Goal: Task Accomplishment & Management: Manage account settings

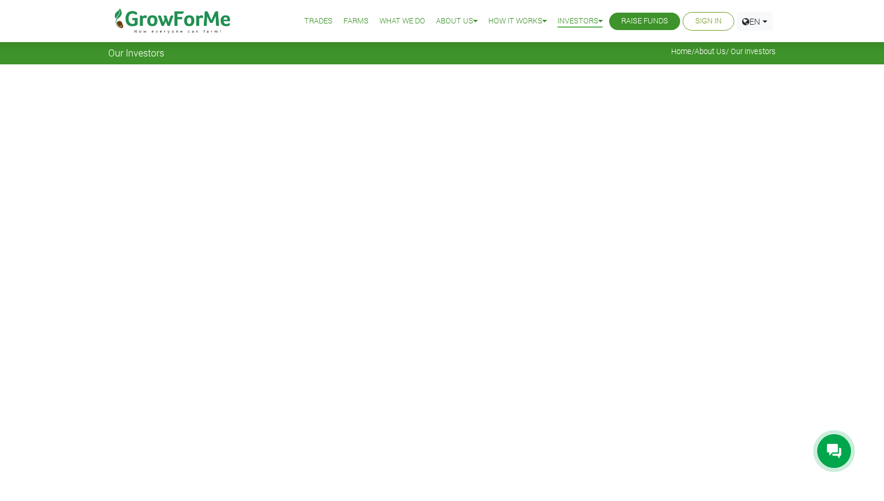
click at [305, 23] on link "Trades" at bounding box center [318, 21] width 28 height 13
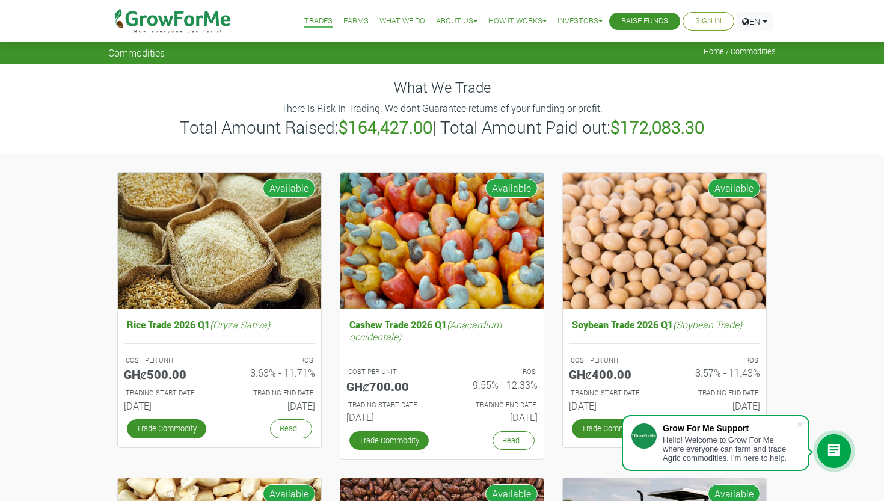
click at [352, 17] on link "Farms" at bounding box center [355, 21] width 25 height 13
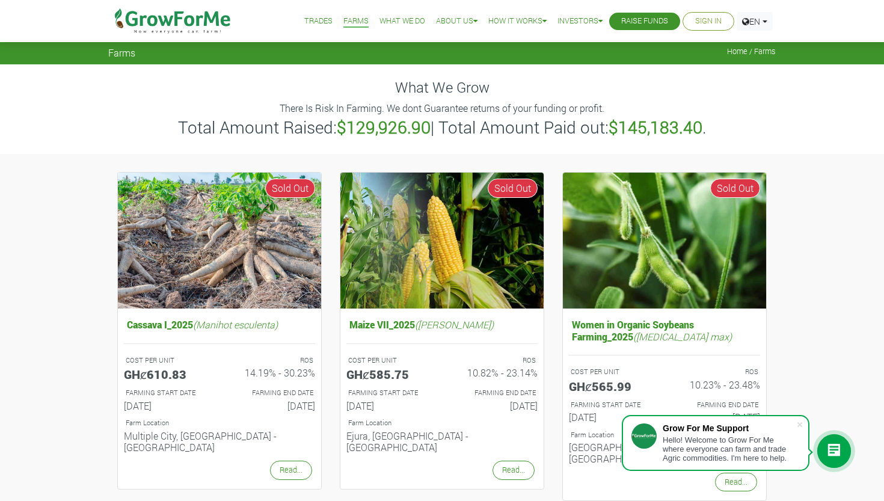
click at [385, 19] on link "What We Do" at bounding box center [402, 21] width 46 height 13
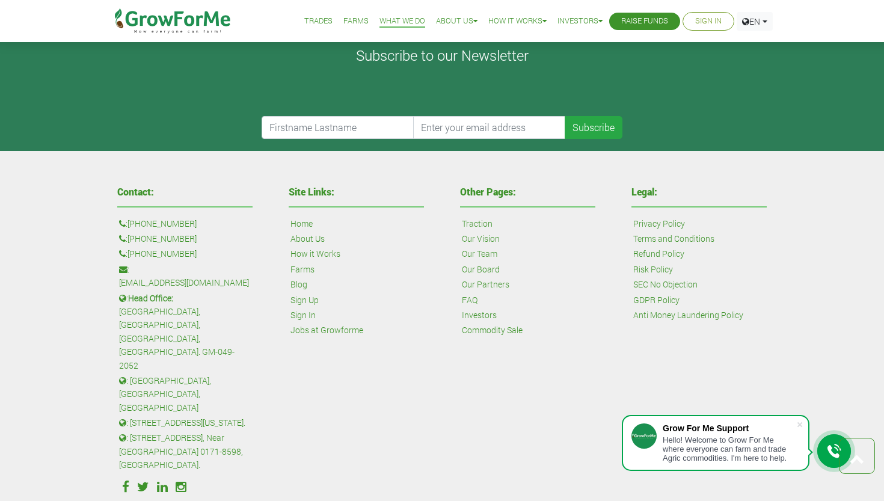
scroll to position [2055, 0]
click at [652, 218] on link "Privacy Policy" at bounding box center [659, 224] width 52 height 13
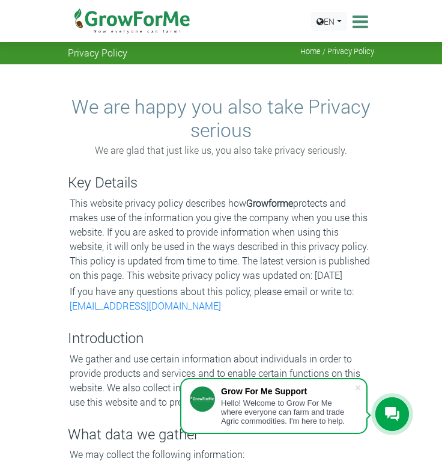
click at [393, 421] on icon at bounding box center [392, 414] width 14 height 15
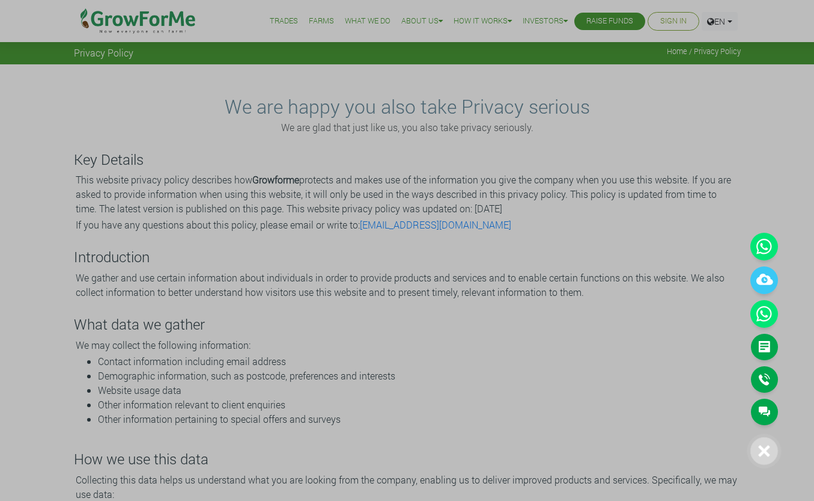
drag, startPoint x: 0, startPoint y: 37, endPoint x: -87, endPoint y: -5, distance: 96.5
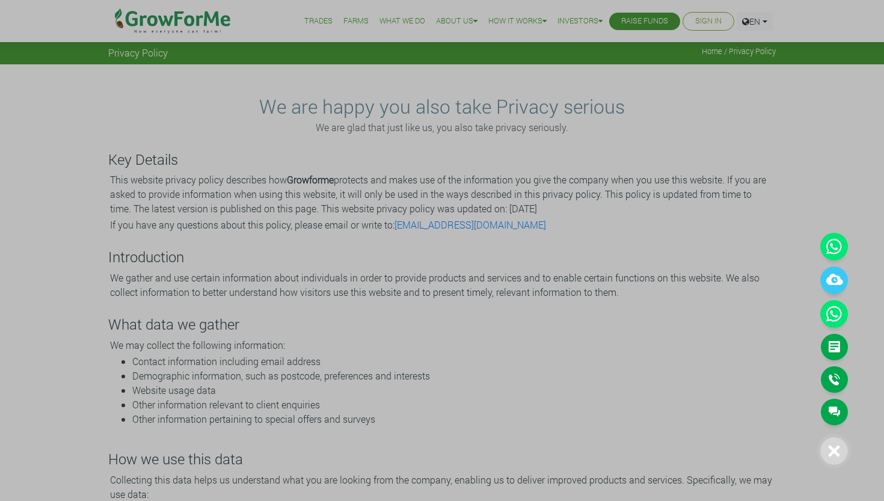
click at [212, 105] on div at bounding box center [442, 250] width 884 height 501
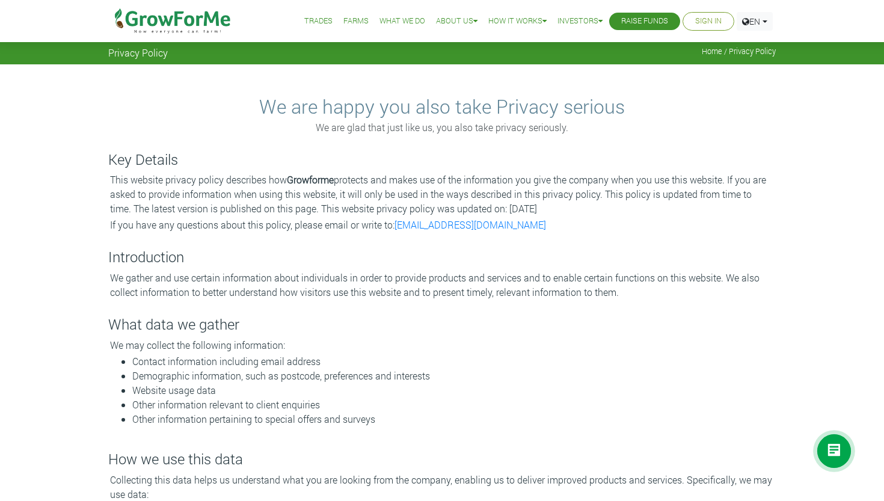
drag, startPoint x: 514, startPoint y: 409, endPoint x: 475, endPoint y: 412, distance: 39.2
click at [492, 409] on li "Other information relevant to client enquiries" at bounding box center [453, 404] width 643 height 14
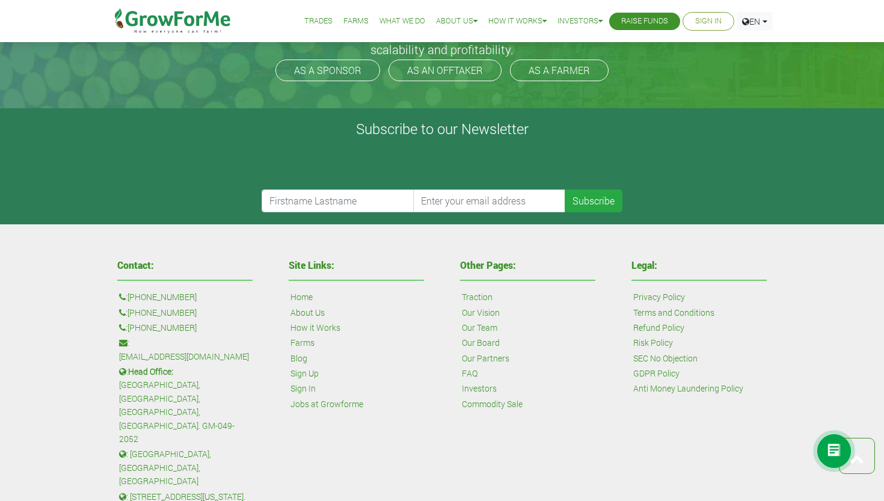
scroll to position [1196, 0]
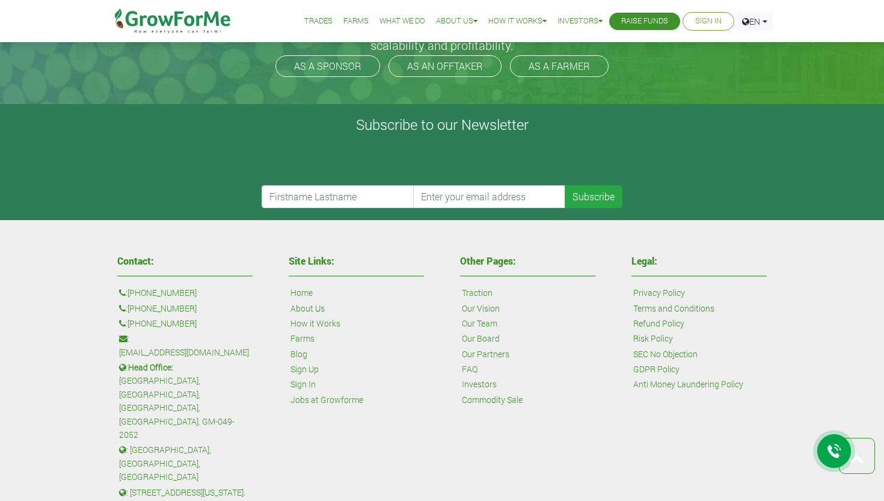
click at [682, 302] on link "Terms and Conditions" at bounding box center [673, 308] width 81 height 13
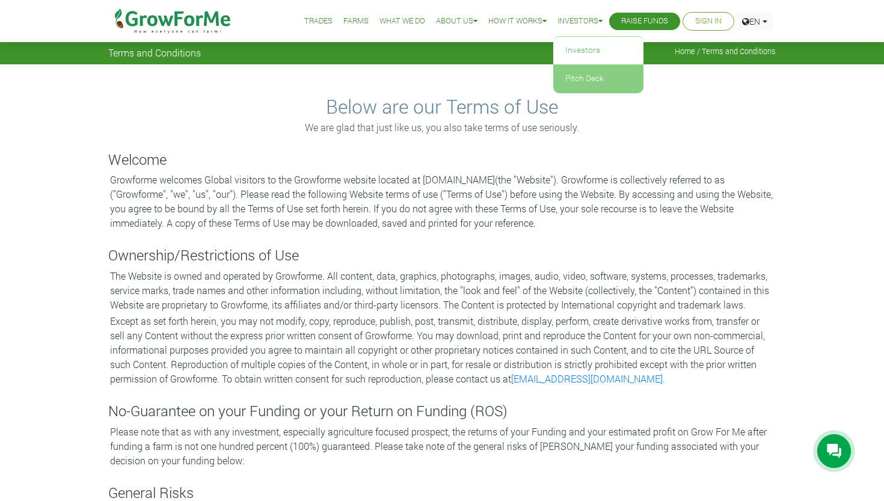
click at [572, 78] on link "Pitch Deck" at bounding box center [598, 79] width 90 height 28
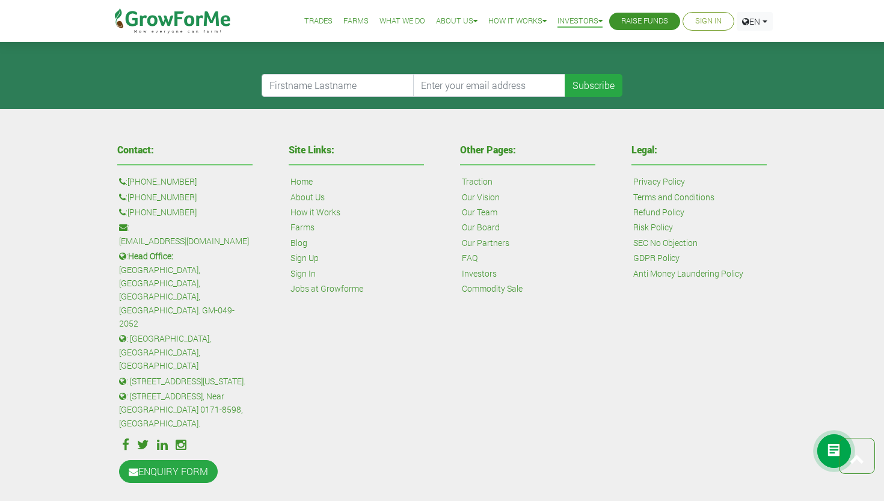
scroll to position [576, 0]
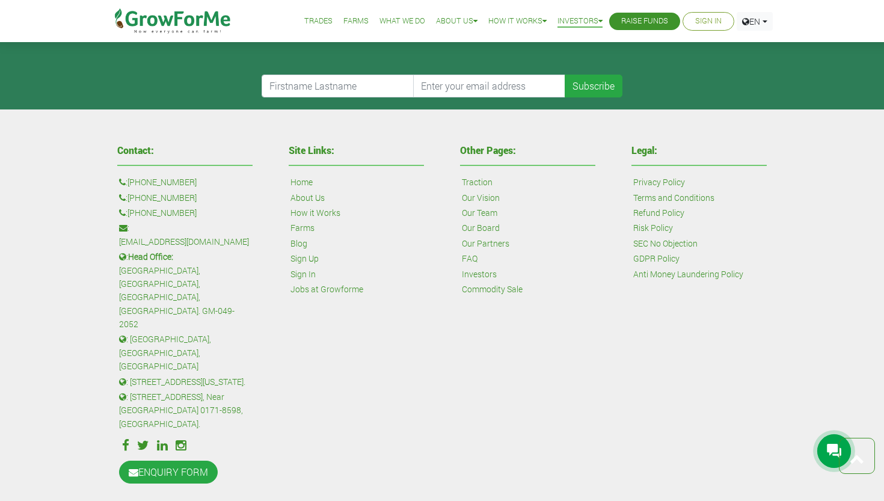
click at [478, 225] on link "Our Board" at bounding box center [481, 227] width 38 height 13
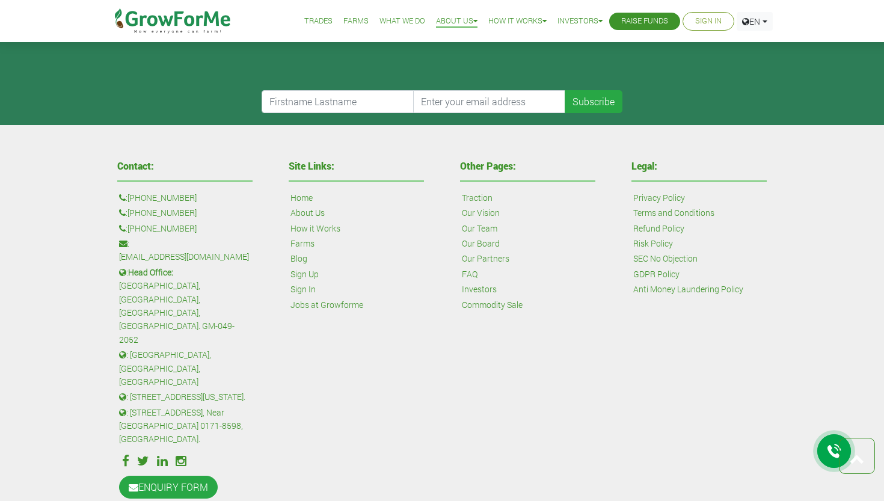
scroll to position [582, 0]
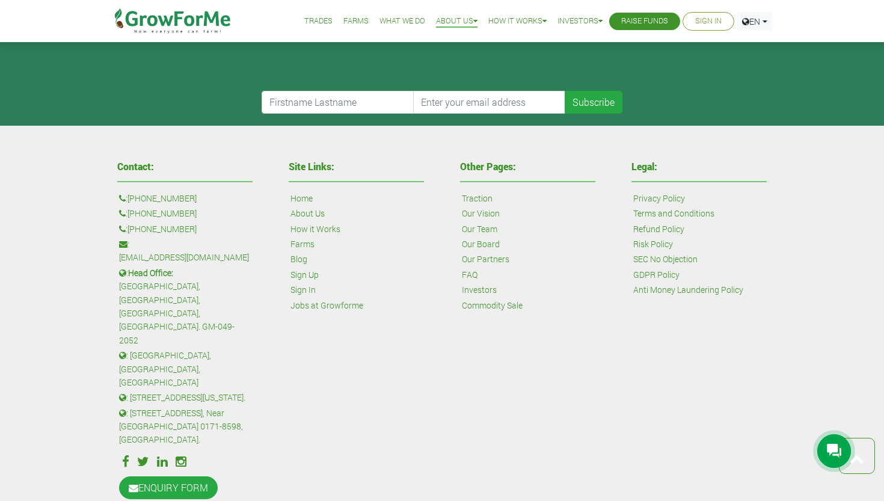
click at [487, 222] on link "Our Team" at bounding box center [479, 228] width 35 height 13
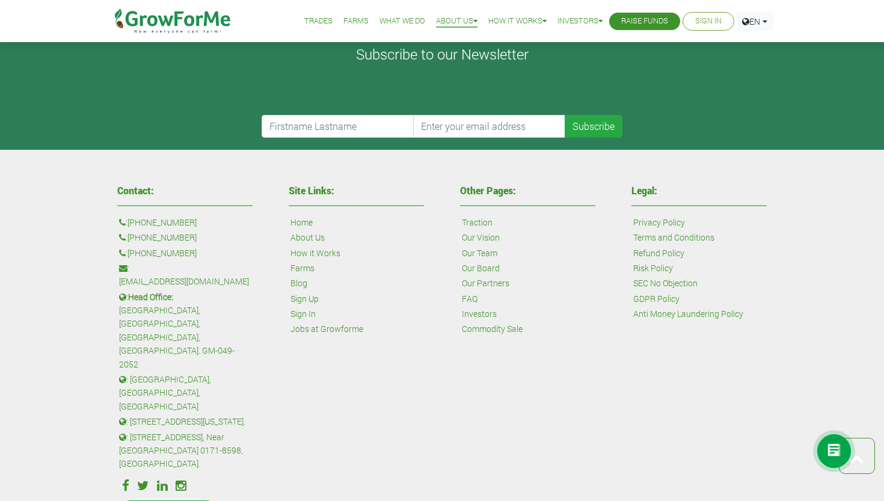
scroll to position [1106, 0]
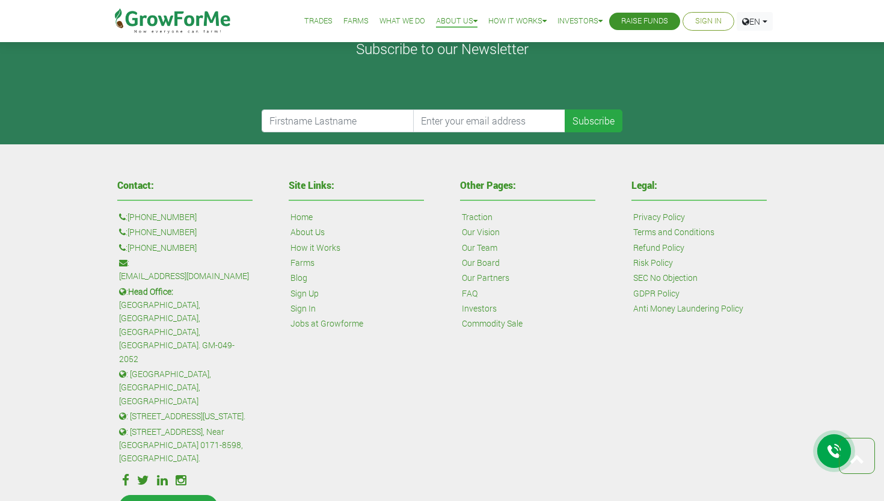
click at [481, 230] on link "Our Vision" at bounding box center [481, 231] width 38 height 13
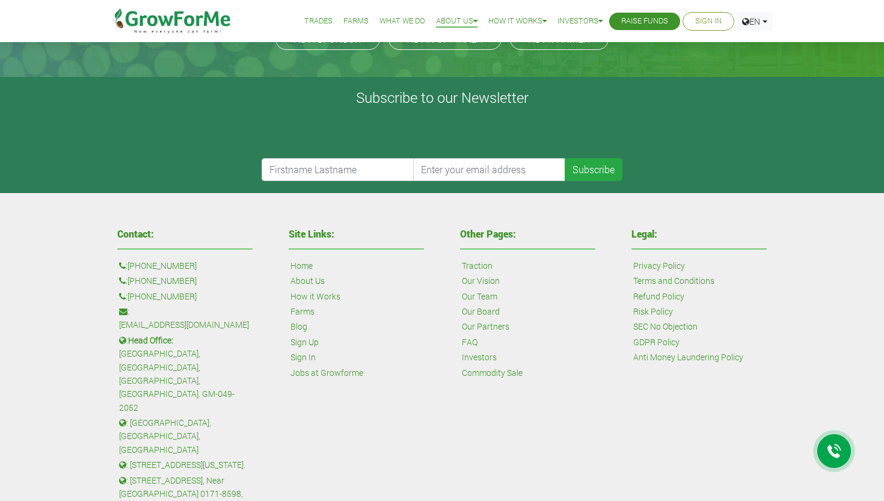
scroll to position [336, 0]
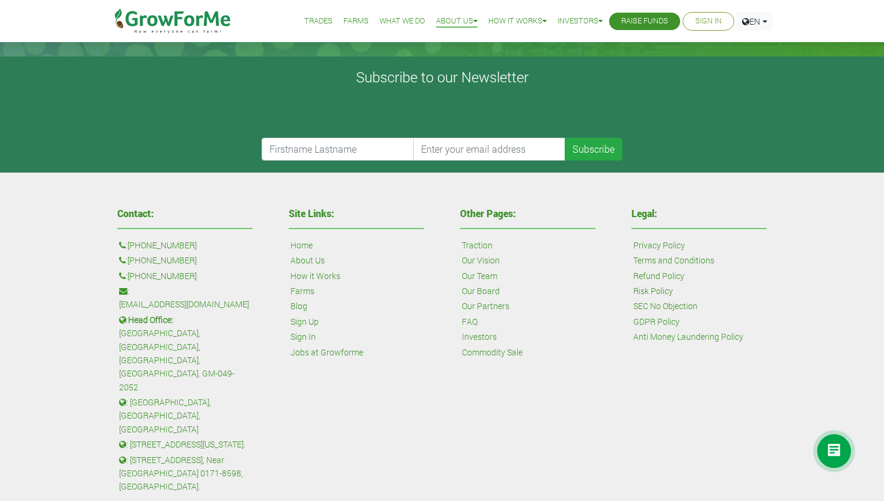
click at [476, 243] on link "Traction" at bounding box center [477, 245] width 31 height 13
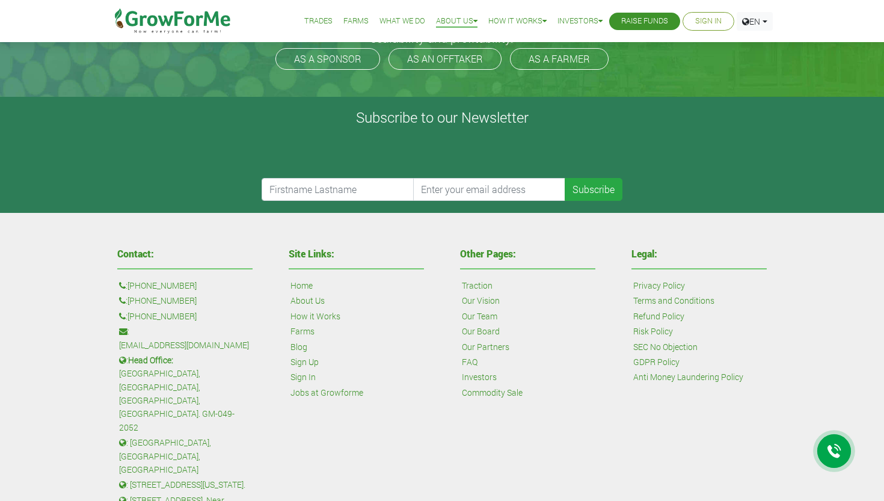
scroll to position [307, 0]
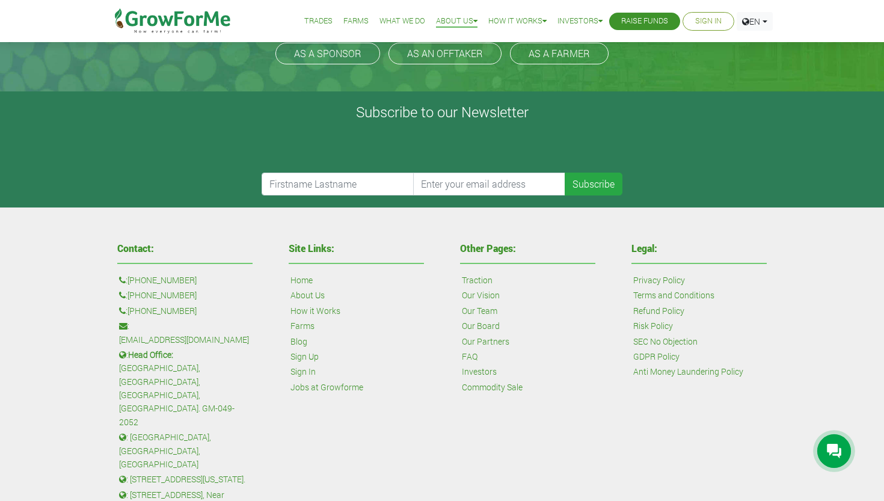
click at [479, 335] on link "Our Partners" at bounding box center [485, 341] width 47 height 13
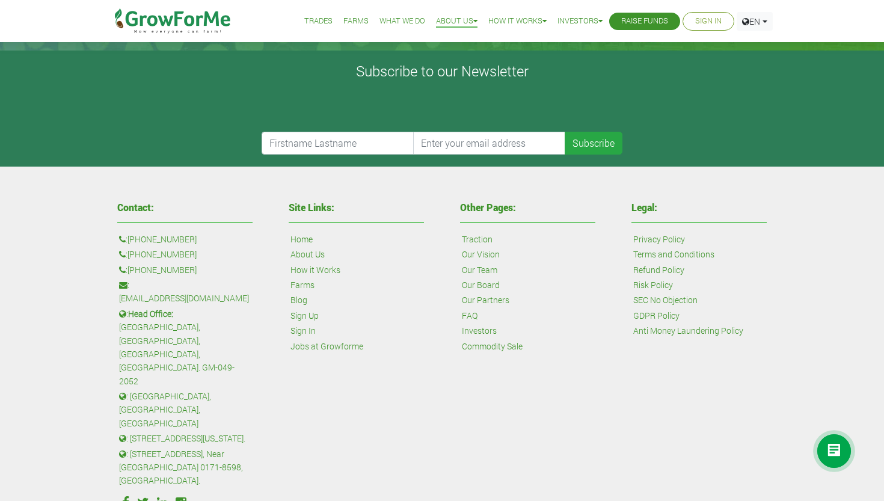
scroll to position [352, 0]
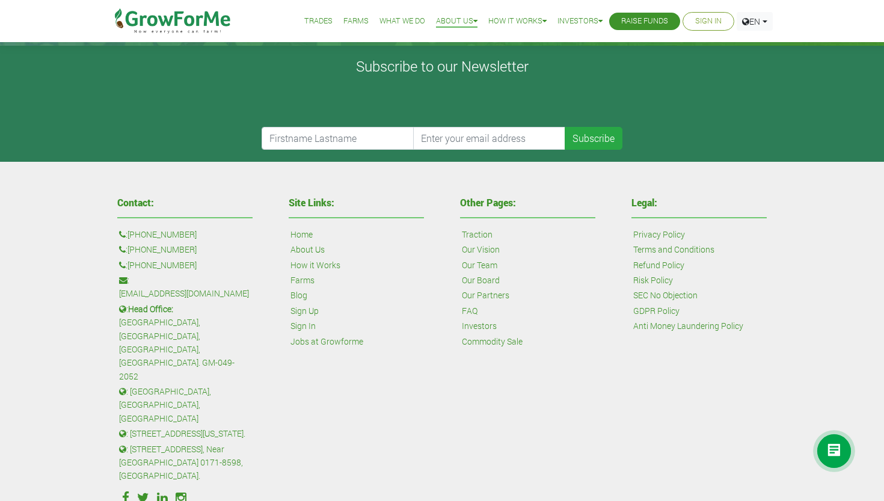
click at [340, 341] on link "Jobs at Growforme" at bounding box center [326, 341] width 73 height 13
click at [319, 266] on link "How it Works" at bounding box center [315, 264] width 50 height 13
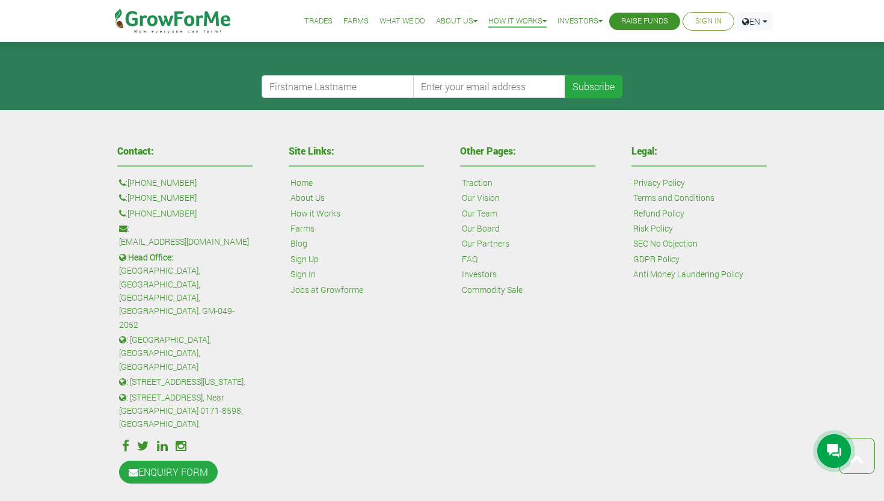
scroll to position [815, 0]
click at [314, 195] on link "About Us" at bounding box center [307, 198] width 34 height 13
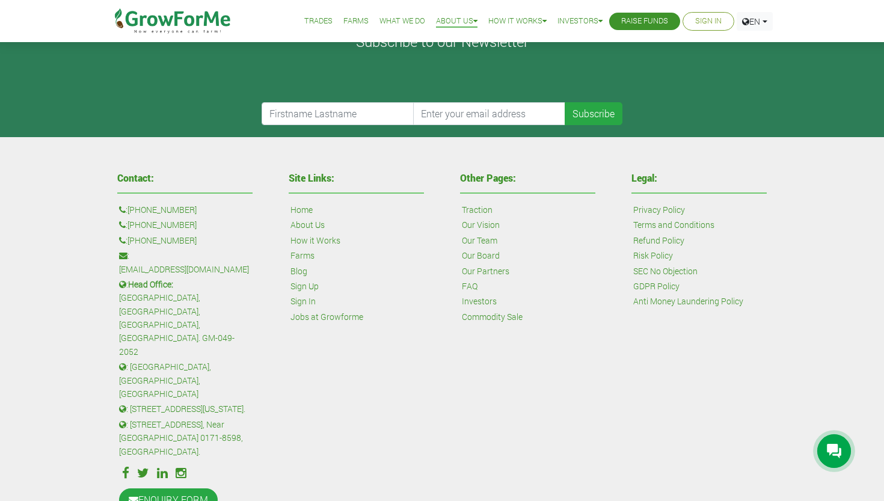
scroll to position [408, 0]
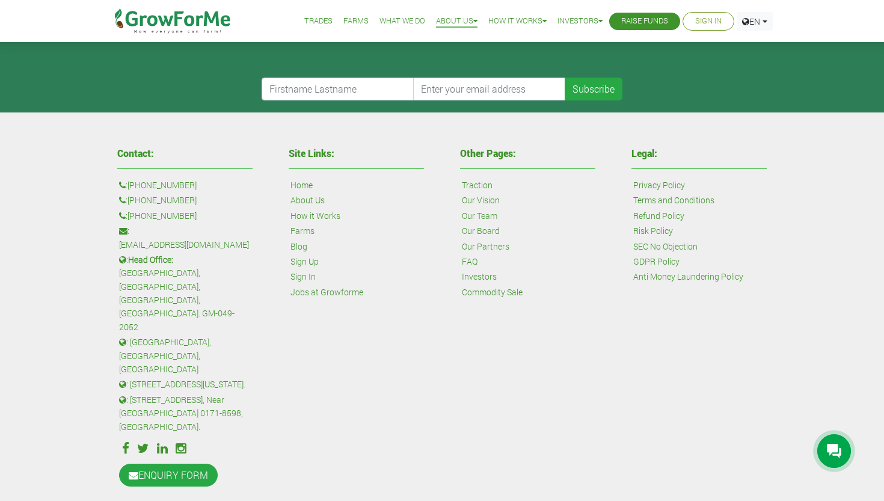
click at [304, 184] on link "Home" at bounding box center [301, 185] width 22 height 13
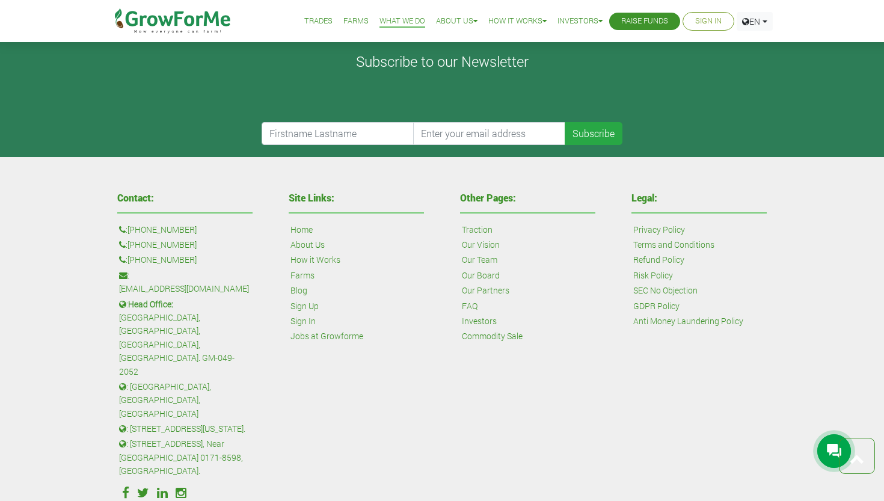
scroll to position [2051, 0]
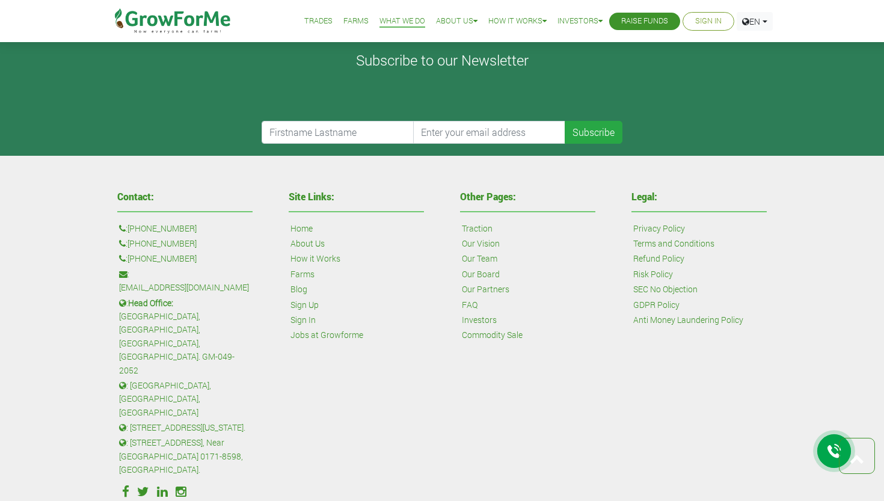
click at [673, 313] on link "Anti Money Laundering Policy" at bounding box center [688, 319] width 110 height 13
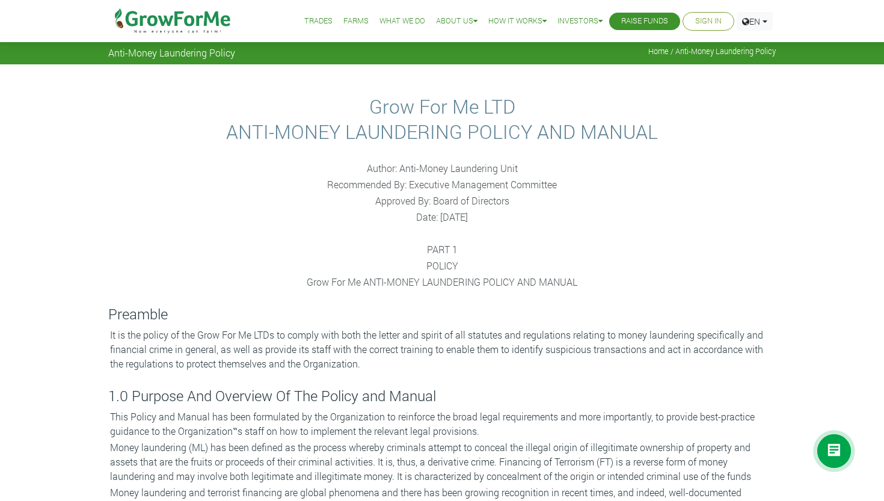
click at [712, 17] on link "Sign In" at bounding box center [708, 21] width 26 height 13
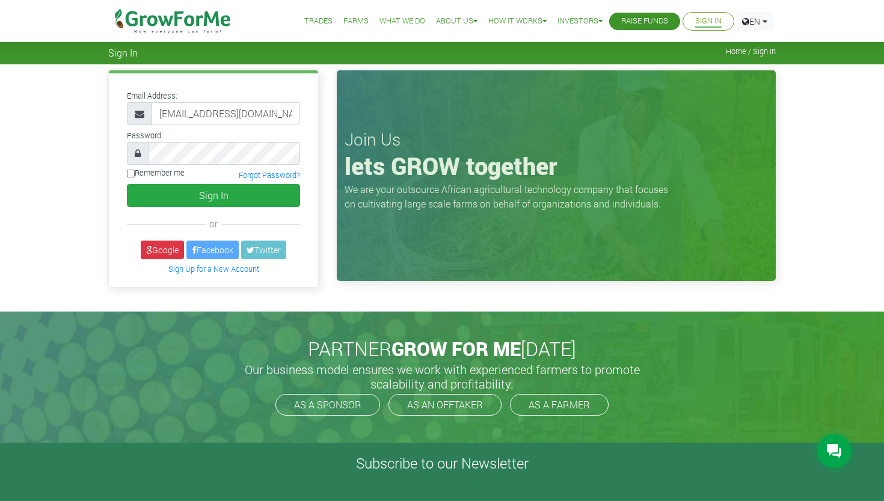
type input "edemkudjo1@gmail.com"
click at [213, 195] on button "Sign In" at bounding box center [213, 195] width 173 height 23
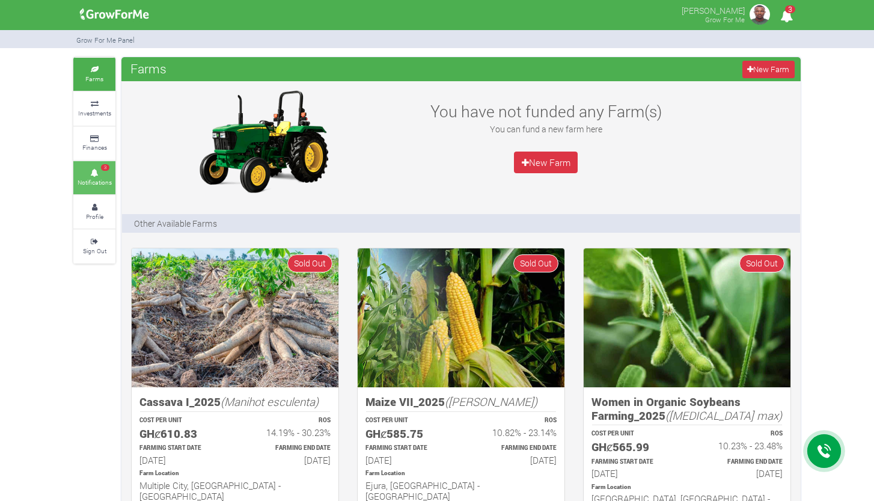
click at [105, 171] on link "3 Notifications" at bounding box center [94, 177] width 42 height 33
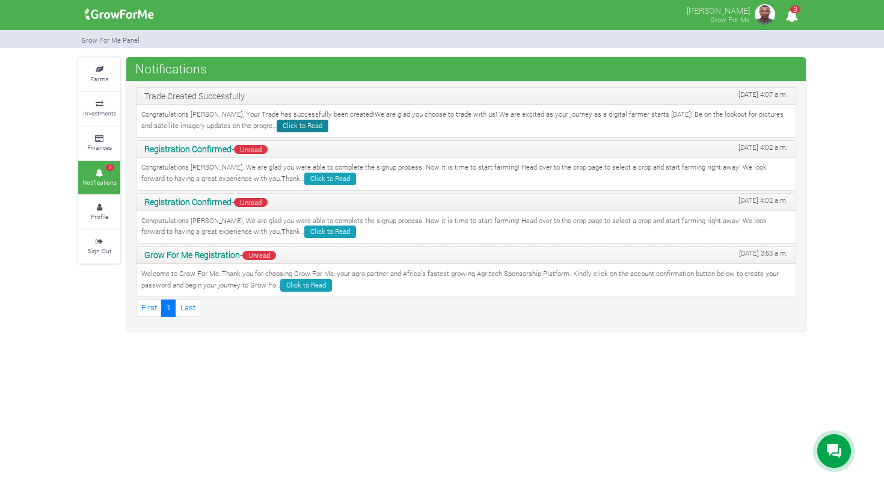
click at [276, 121] on link "Click to Read" at bounding box center [302, 126] width 52 height 13
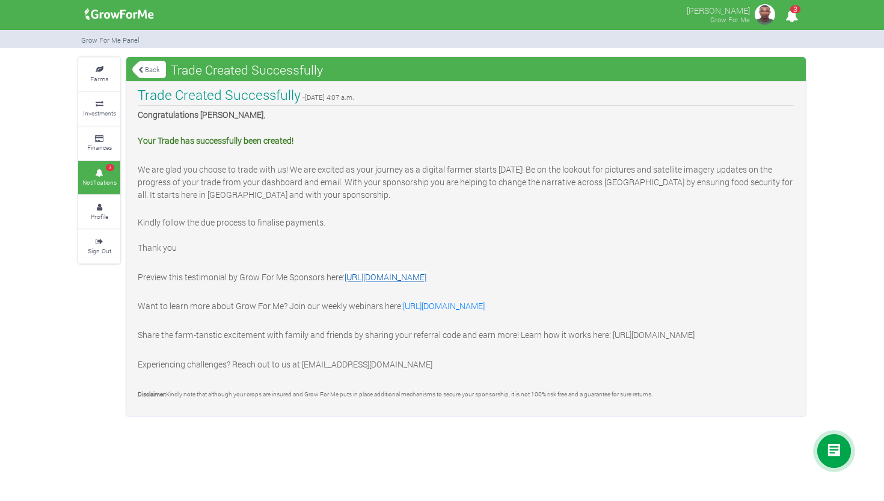
click at [400, 272] on link "[URL][DOMAIN_NAME]" at bounding box center [385, 276] width 82 height 11
click at [152, 71] on link "Back" at bounding box center [149, 70] width 34 height 20
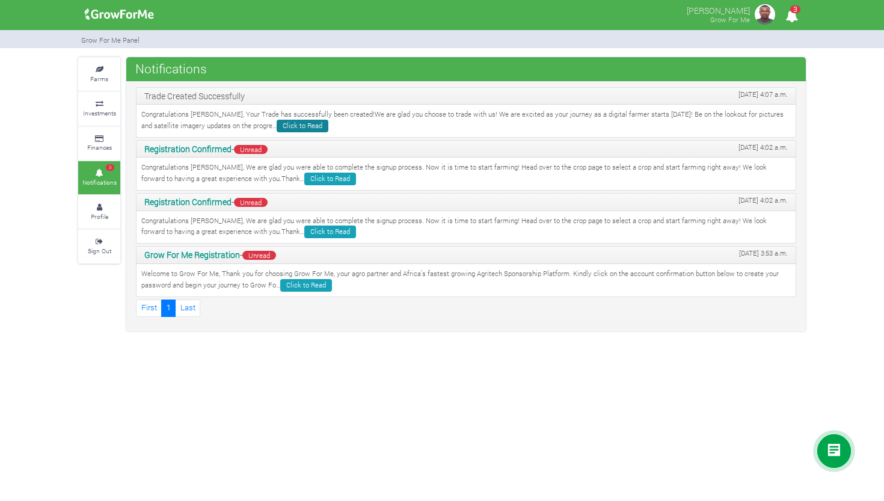
click at [276, 127] on link "Click to Read" at bounding box center [302, 126] width 52 height 13
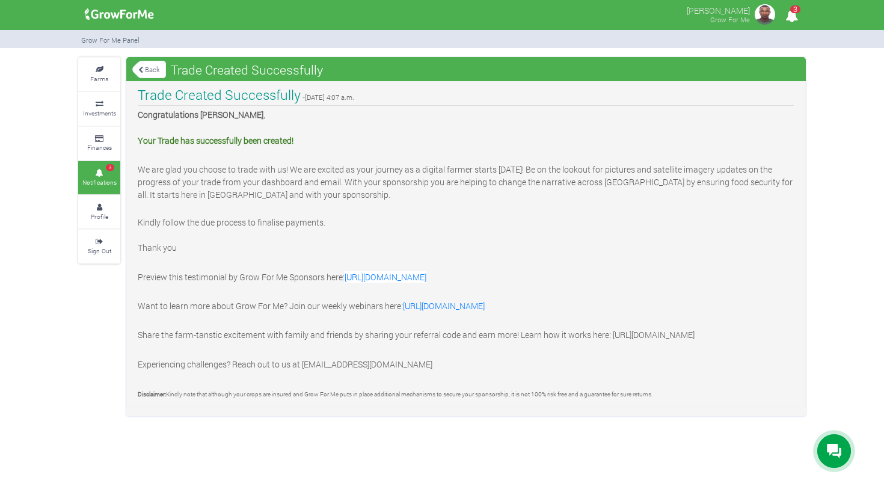
click at [143, 64] on link "Back" at bounding box center [149, 70] width 34 height 20
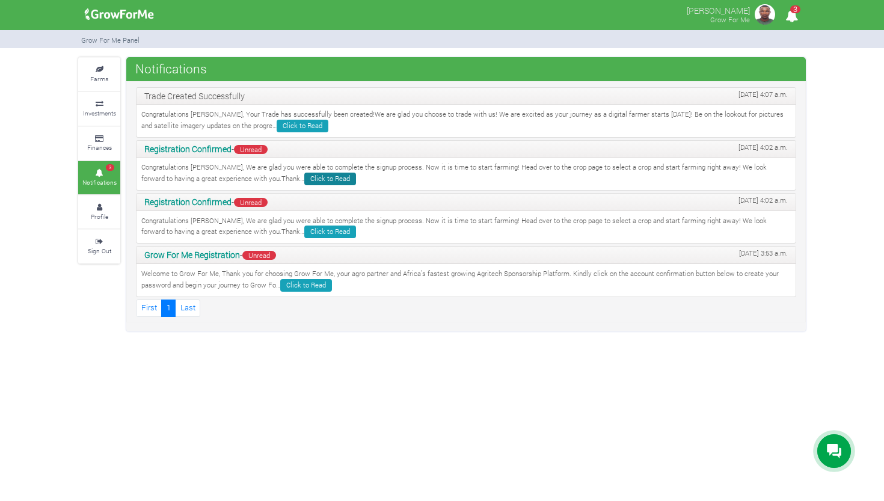
click at [304, 177] on link "Click to Read" at bounding box center [330, 178] width 52 height 13
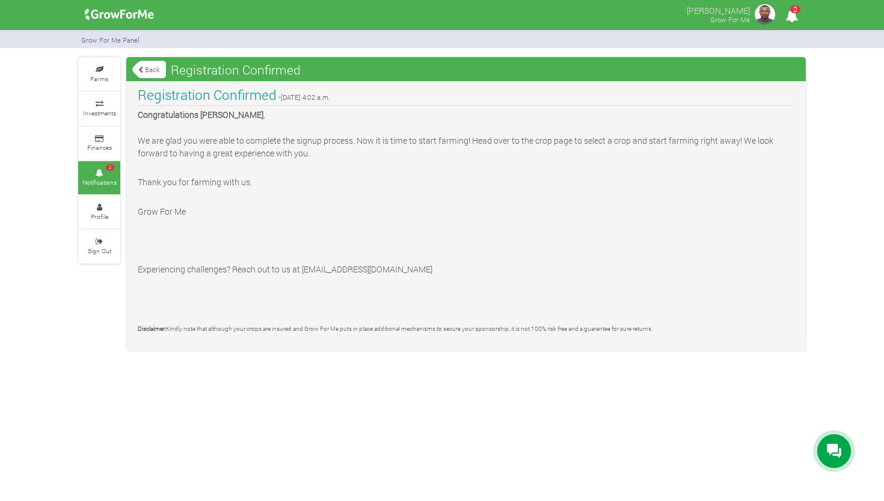
click at [153, 77] on link "Back" at bounding box center [149, 70] width 34 height 20
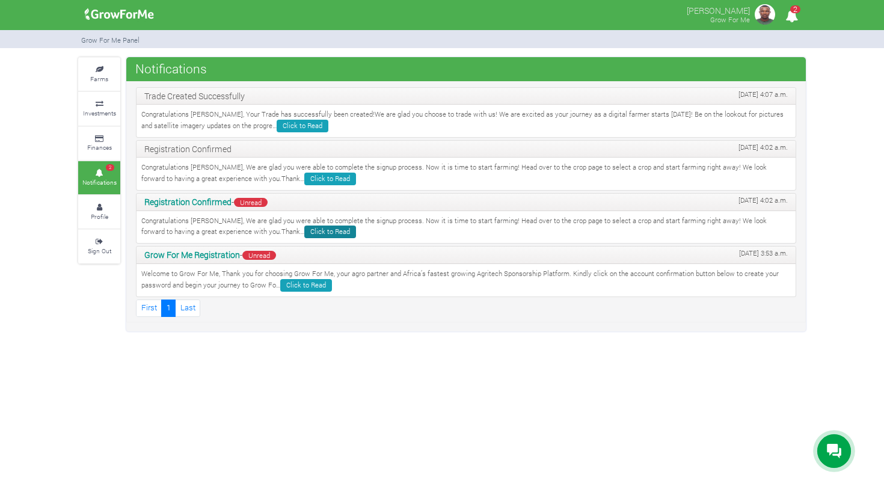
click at [304, 228] on link "Click to Read" at bounding box center [330, 231] width 52 height 13
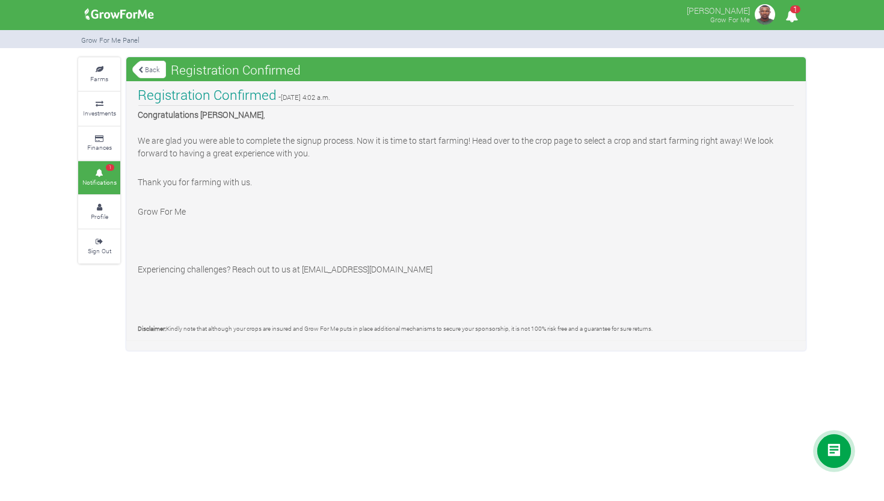
click at [151, 69] on link "Back" at bounding box center [149, 70] width 34 height 20
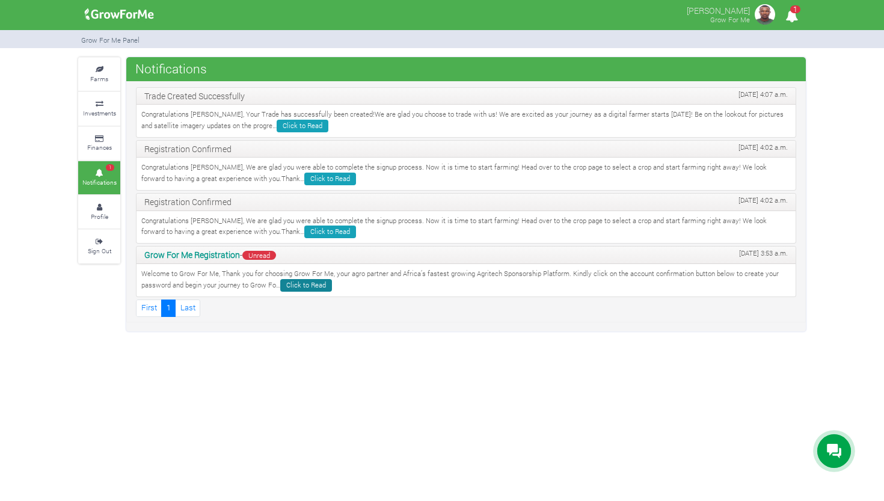
click at [317, 280] on link "Click to Read" at bounding box center [306, 285] width 52 height 13
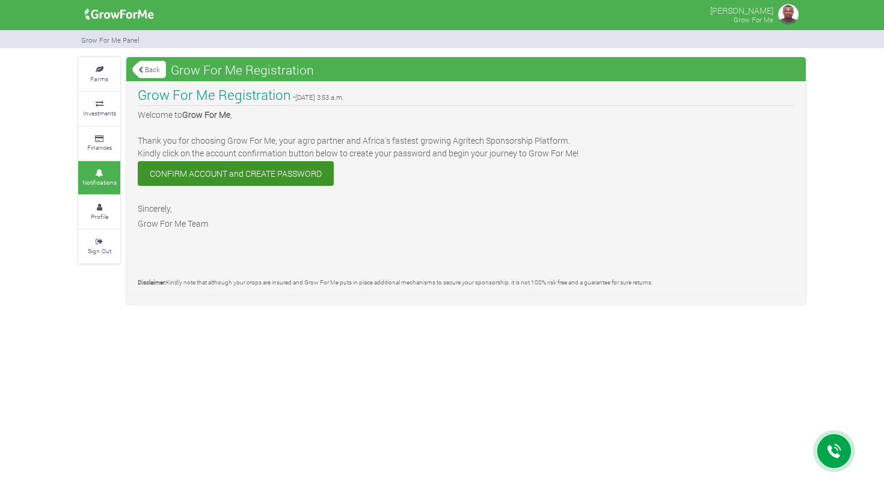
click at [148, 72] on link "Back" at bounding box center [149, 70] width 34 height 20
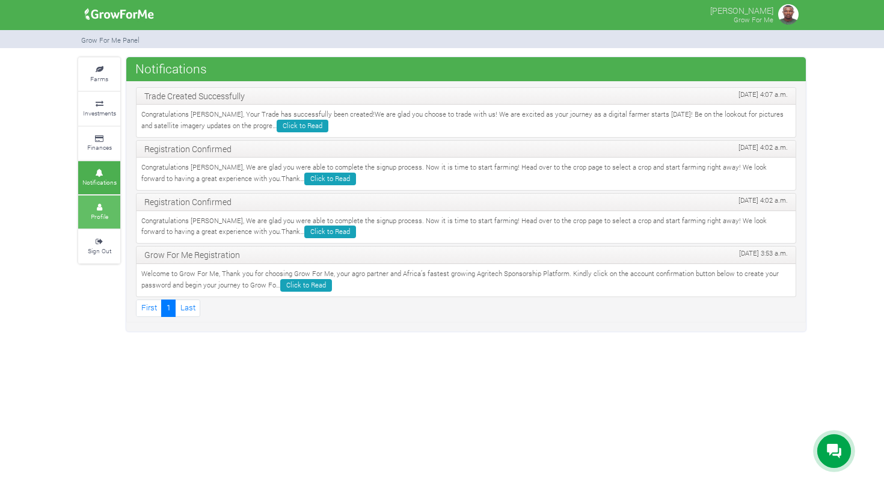
click at [98, 204] on icon at bounding box center [99, 207] width 36 height 6
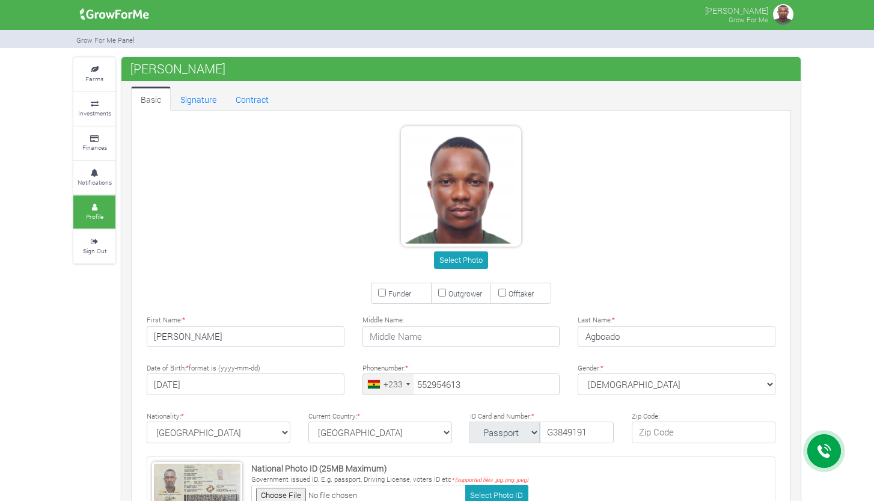
type input "55 295 4613"
click at [189, 97] on link "Signature" at bounding box center [198, 99] width 55 height 24
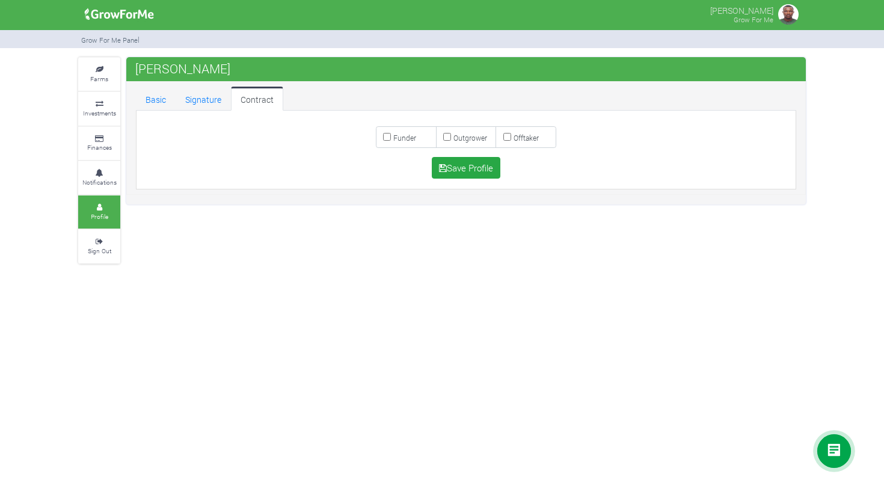
click at [263, 102] on link "Contract" at bounding box center [257, 99] width 52 height 24
click at [115, 78] on link "Farms" at bounding box center [99, 74] width 42 height 33
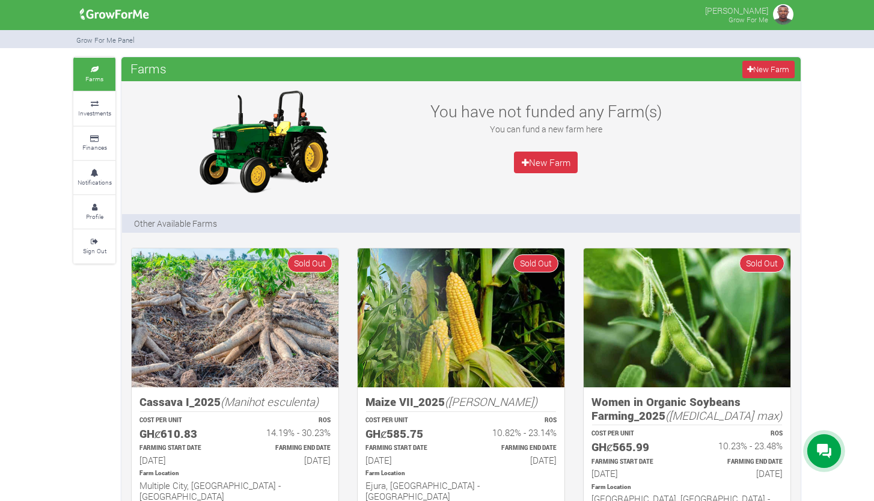
click at [752, 17] on small "Grow For Me" at bounding box center [748, 19] width 40 height 9
click at [103, 143] on small "Finances" at bounding box center [94, 147] width 25 height 8
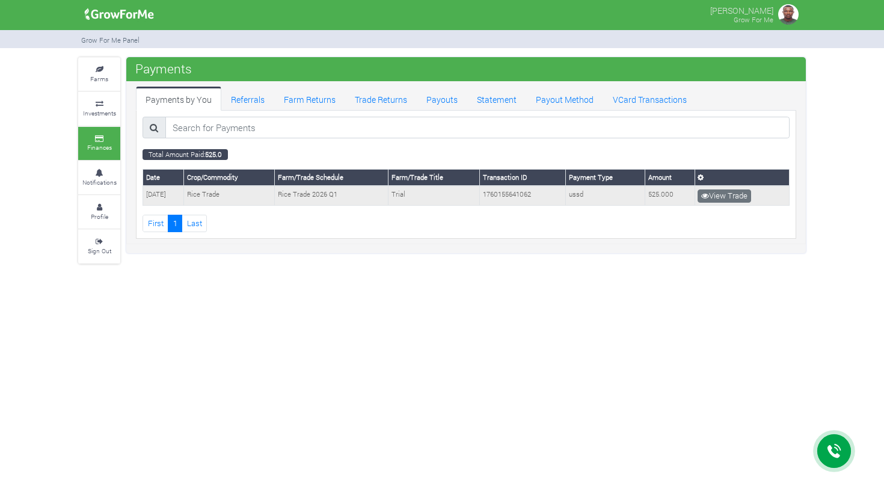
click at [175, 195] on td "01/01/2020" at bounding box center [163, 195] width 41 height 19
click at [734, 191] on link "View Trade" at bounding box center [723, 195] width 53 height 13
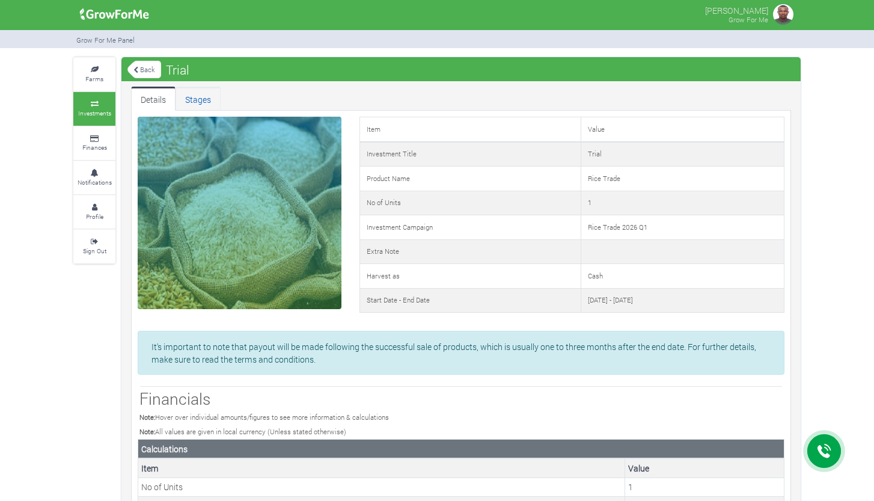
click at [214, 103] on link "Stages" at bounding box center [197, 99] width 45 height 24
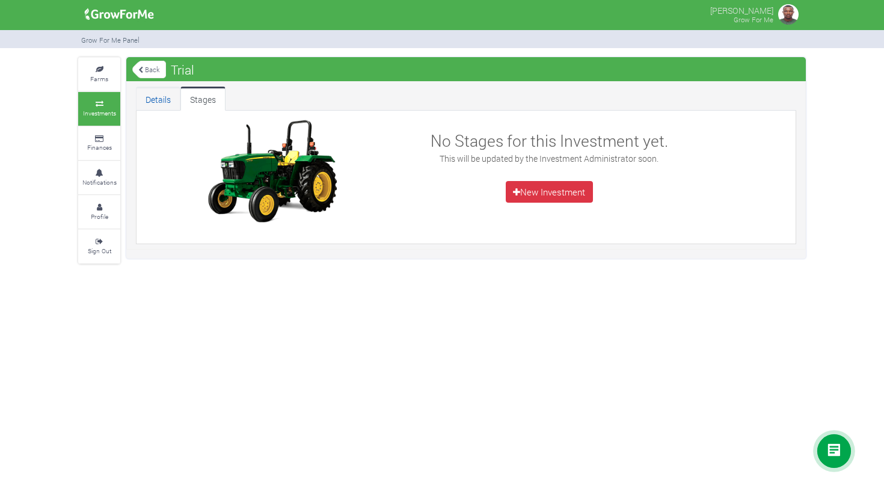
click at [160, 99] on link "Details" at bounding box center [158, 99] width 44 height 24
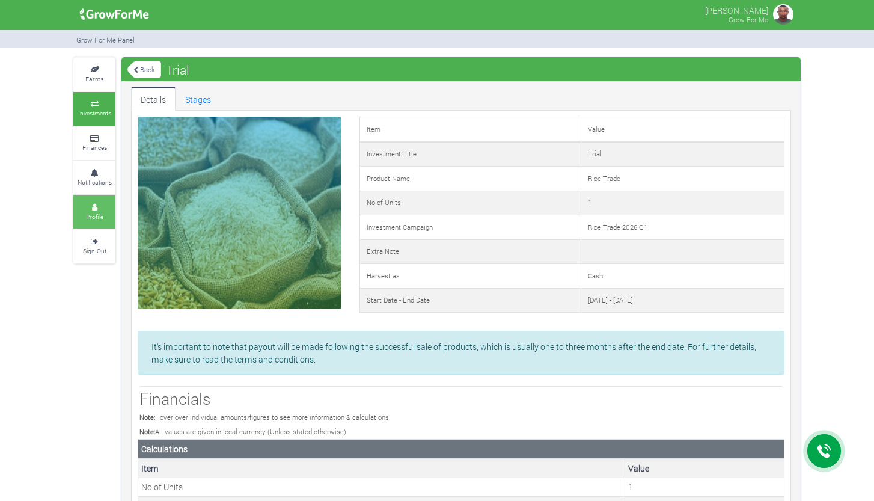
click at [103, 196] on link "Profile" at bounding box center [94, 211] width 42 height 33
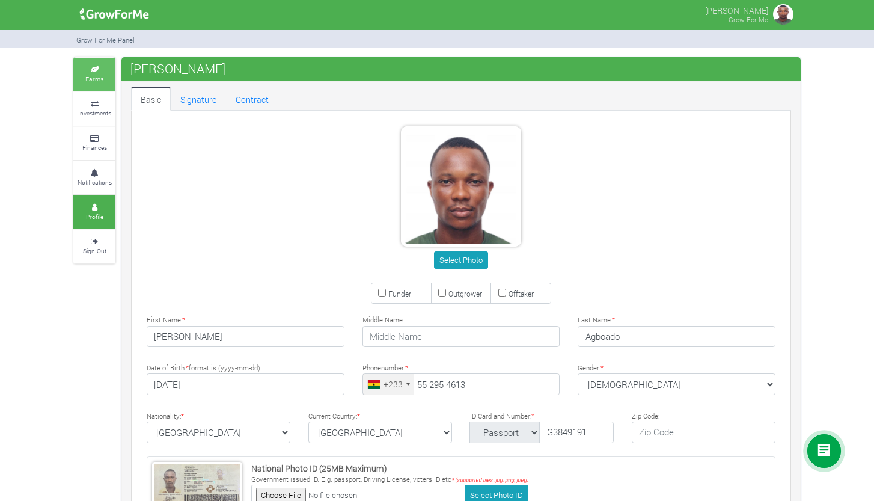
click at [101, 73] on link "Farms" at bounding box center [94, 74] width 42 height 33
